Goal: Task Accomplishment & Management: Use online tool/utility

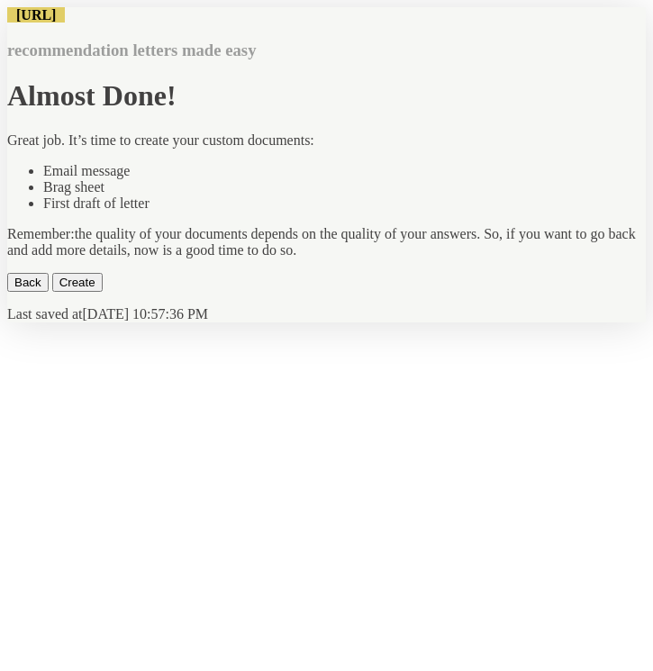
click at [103, 292] on button "Create" at bounding box center [77, 282] width 50 height 19
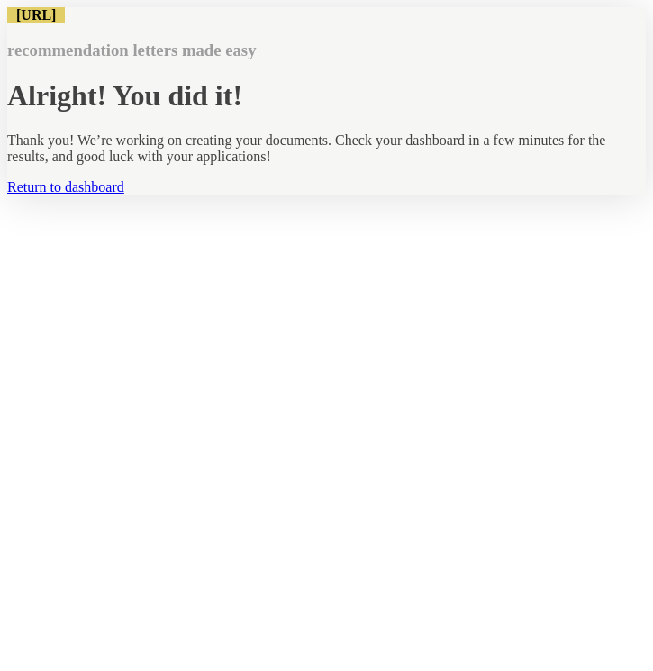
click at [124, 195] on link "Return to dashboard" at bounding box center [65, 186] width 117 height 15
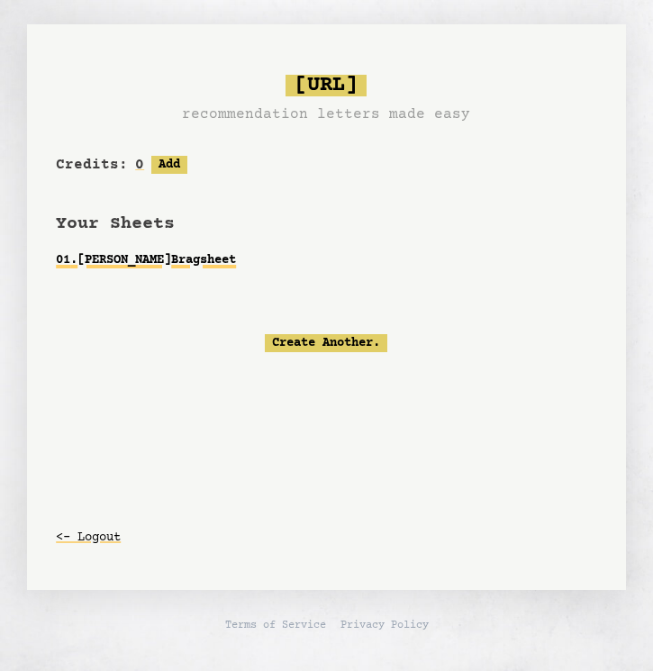
click at [201, 268] on link "01 . [PERSON_NAME] Bragsheet" at bounding box center [327, 260] width 542 height 32
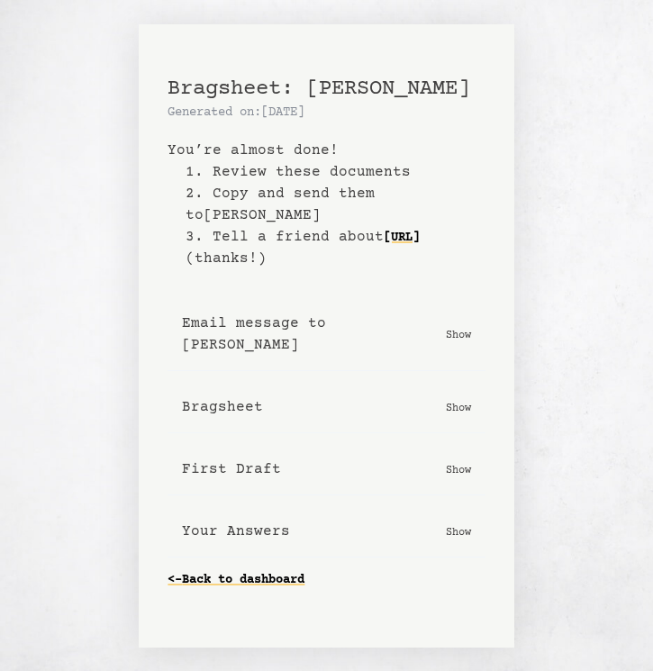
click at [471, 398] on p "Show" at bounding box center [458, 407] width 25 height 18
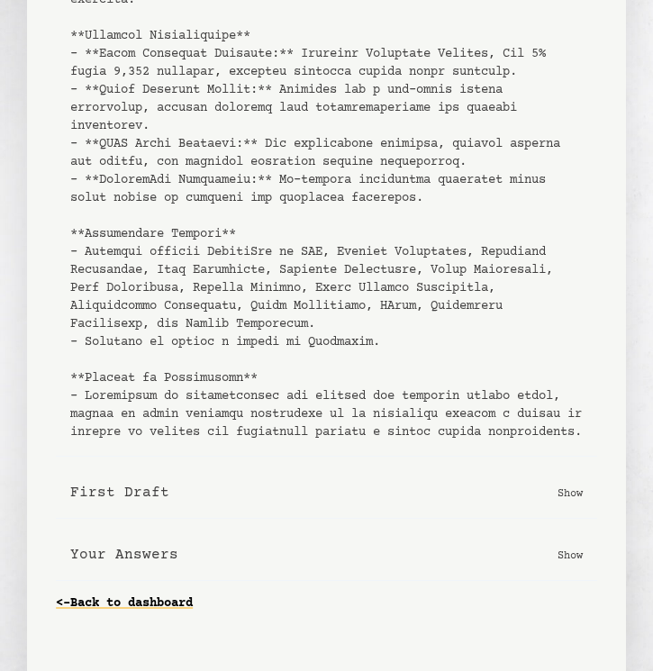
scroll to position [840, 0]
click at [578, 496] on p "Show" at bounding box center [570, 493] width 25 height 18
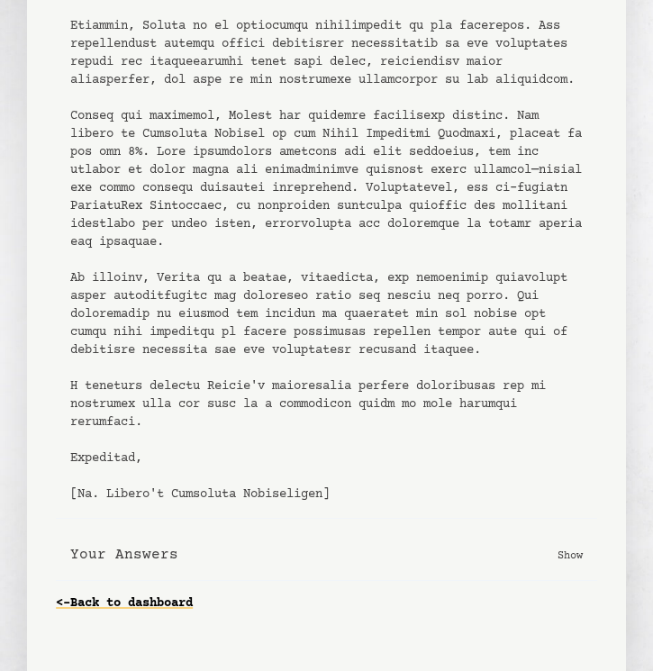
scroll to position [1956, 0]
click at [552, 561] on button "Your Answers Show" at bounding box center [327, 555] width 542 height 51
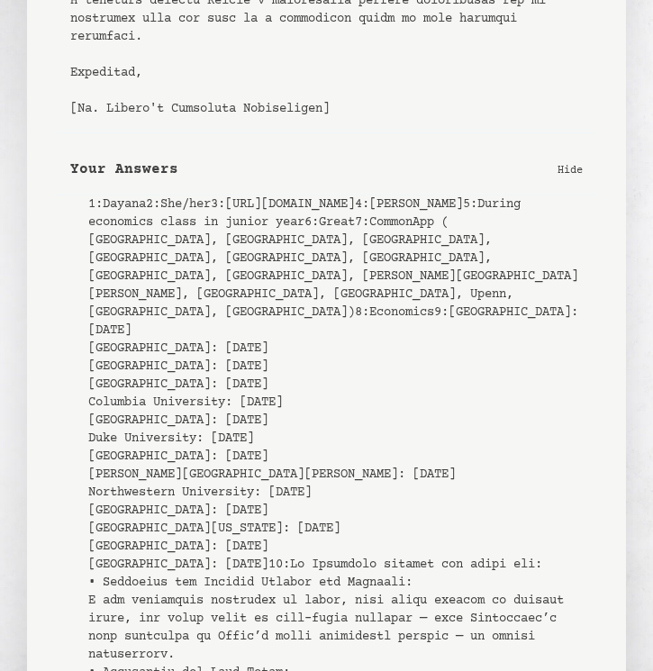
scroll to position [2288, 0]
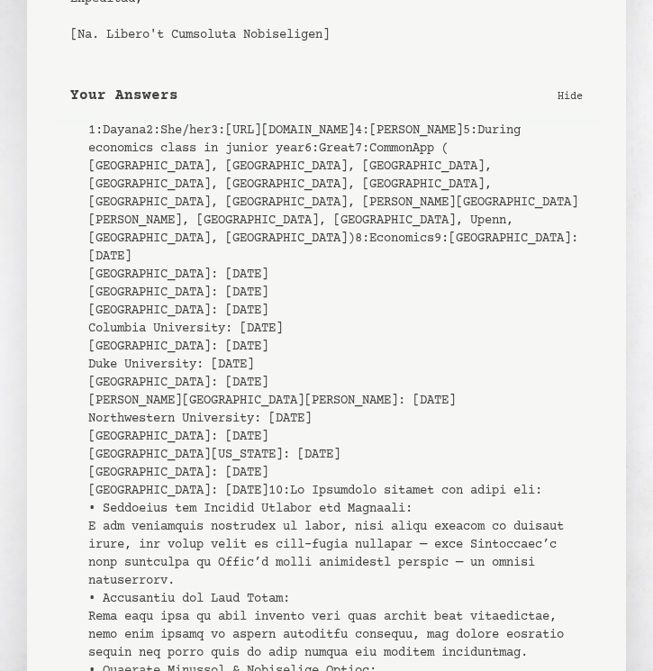
click at [572, 105] on p "Hide" at bounding box center [570, 96] width 25 height 18
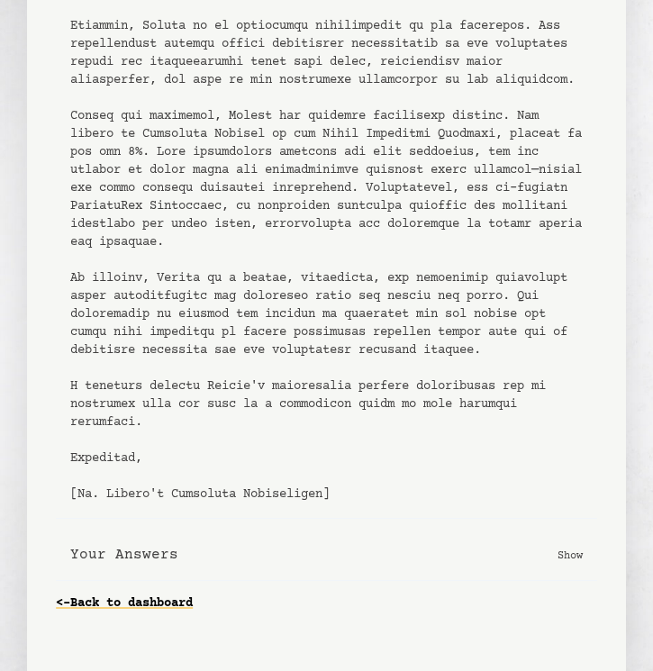
scroll to position [1801, 0]
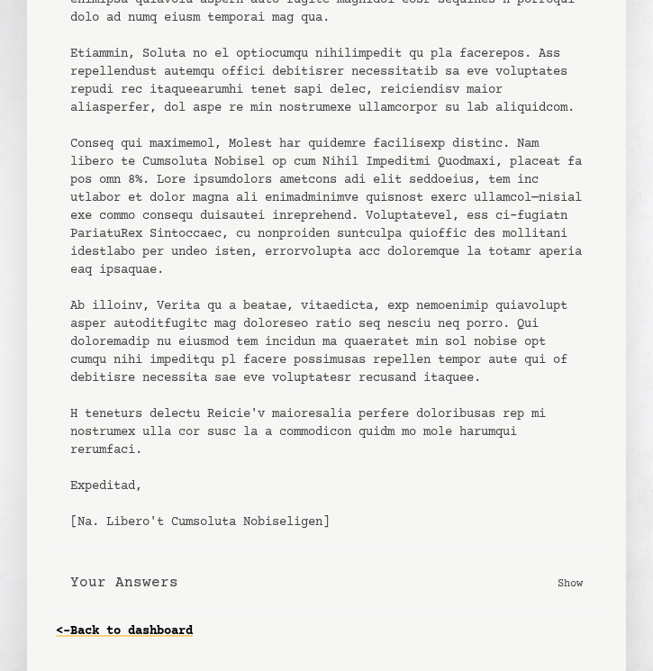
click at [574, 228] on pre at bounding box center [326, 26] width 513 height 1009
click at [583, 214] on div "Copy letter to clipboard" at bounding box center [327, 16] width 542 height 1060
click at [588, 214] on div "Copy letter to clipboard" at bounding box center [327, 16] width 542 height 1060
click at [585, 214] on div "Copy letter to clipboard" at bounding box center [327, 16] width 542 height 1060
drag, startPoint x: 585, startPoint y: 214, endPoint x: 572, endPoint y: 220, distance: 14.1
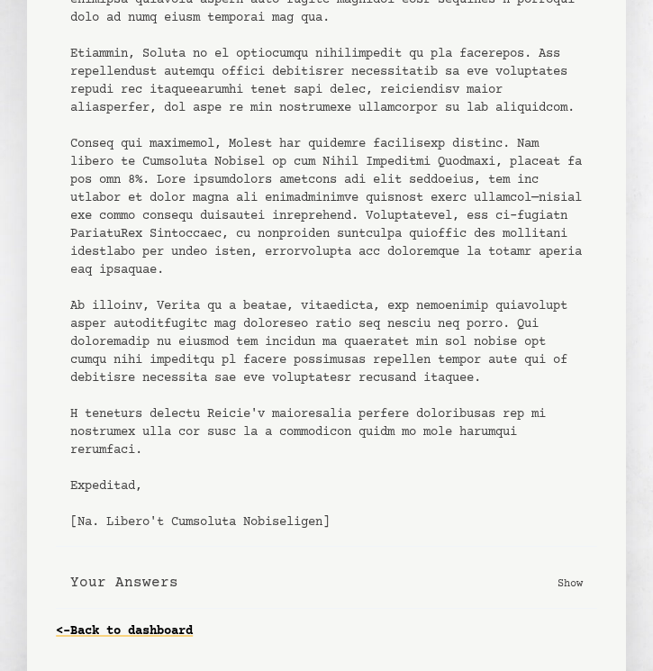
click at [572, 220] on div "Copy letter to clipboard" at bounding box center [327, 16] width 542 height 1060
click at [562, 171] on pre at bounding box center [326, 26] width 513 height 1009
